Goal: Check status

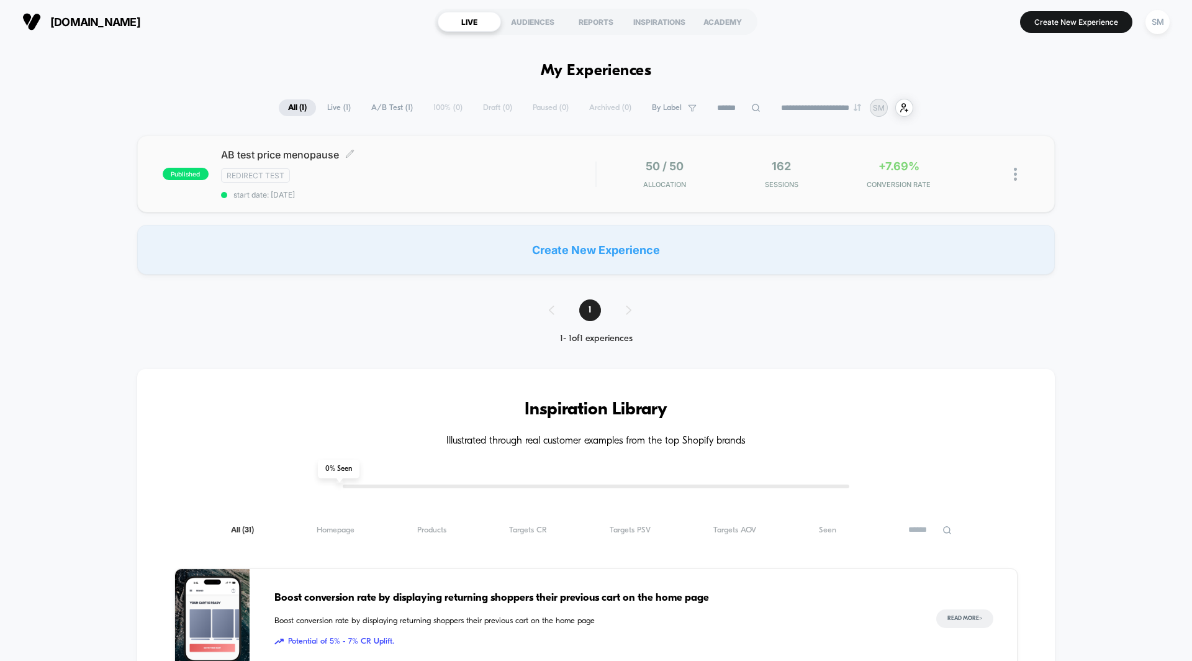
click at [389, 168] on div "Redirect Test" at bounding box center [408, 175] width 374 height 14
